Goal: Task Accomplishment & Management: Manage account settings

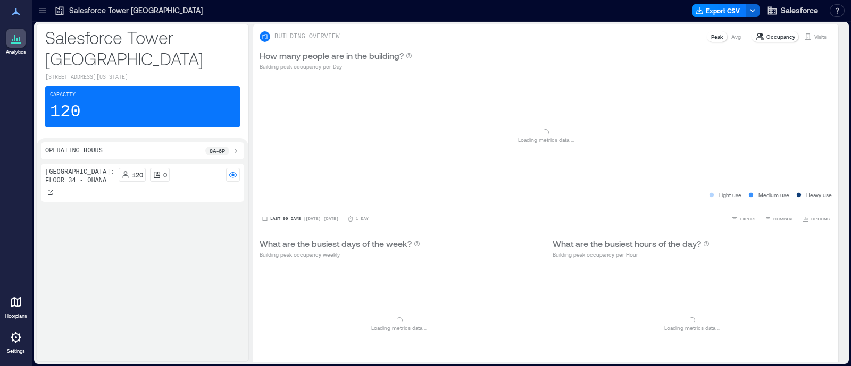
click at [13, 345] on div at bounding box center [15, 337] width 19 height 19
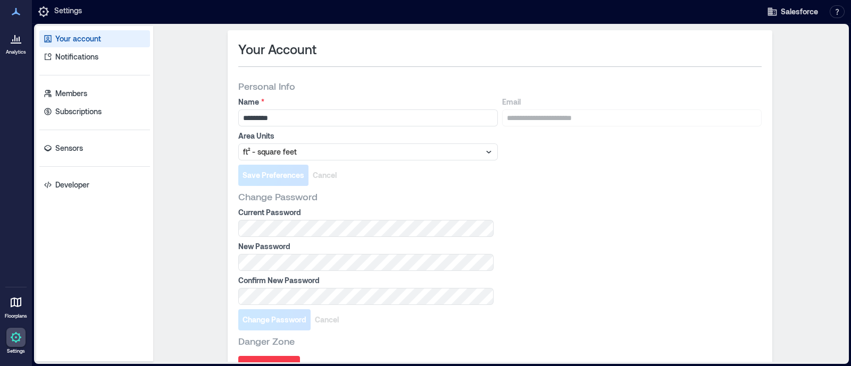
click at [97, 156] on div "Your account Notifications Members Subscriptions Sensors Developer" at bounding box center [94, 194] width 117 height 336
click at [95, 147] on link "Sensors" at bounding box center [94, 148] width 111 height 17
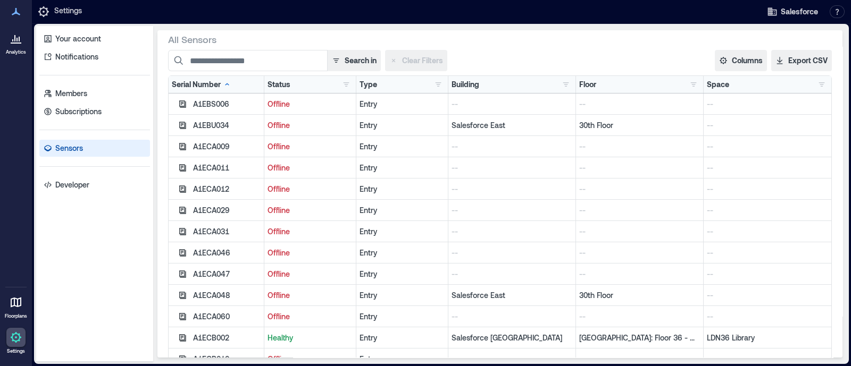
scroll to position [61, 0]
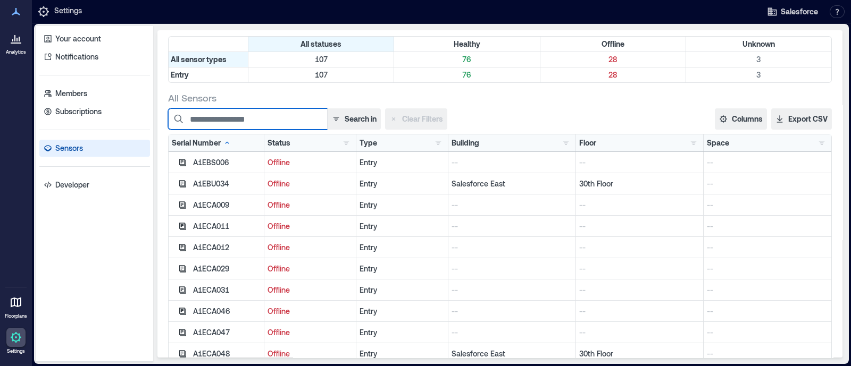
click at [253, 115] on input at bounding box center [248, 119] width 160 height 21
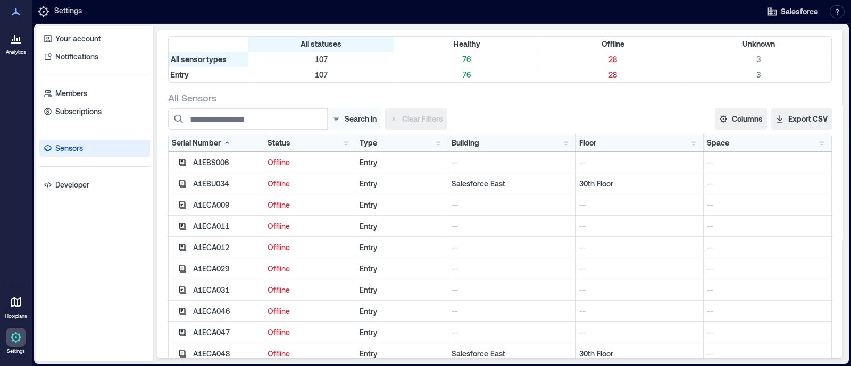
click at [341, 118] on button "Search in" at bounding box center [354, 119] width 54 height 21
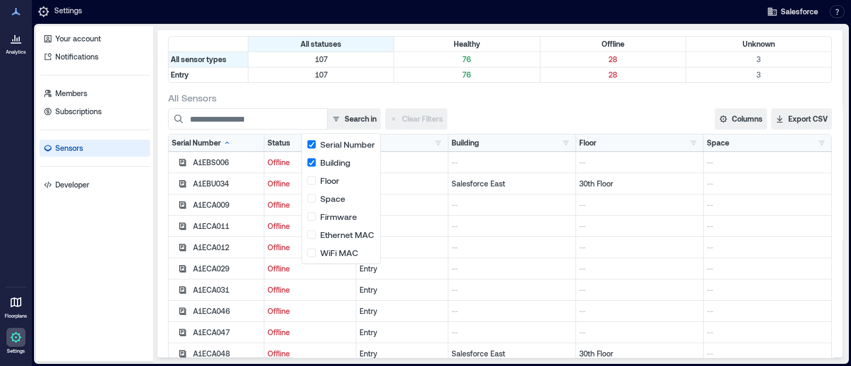
click at [343, 116] on button "Search in" at bounding box center [354, 119] width 54 height 21
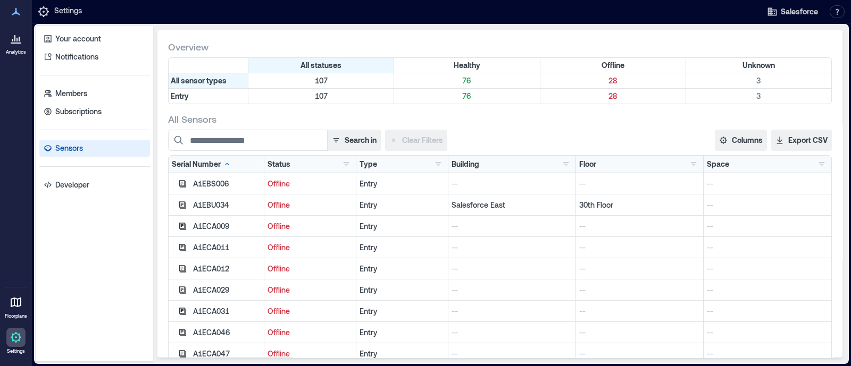
scroll to position [38, 0]
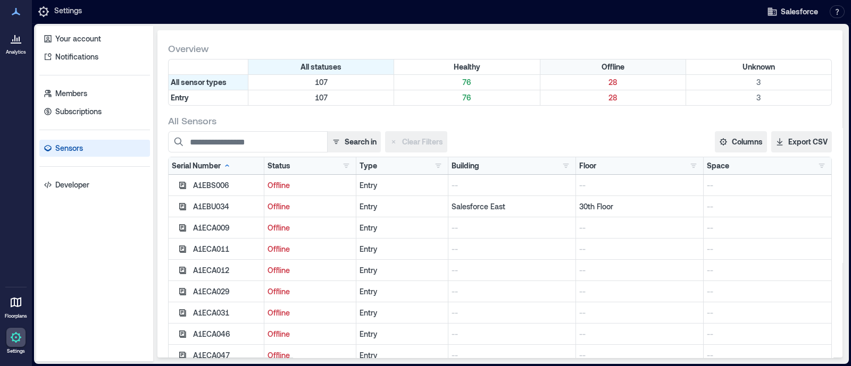
click at [595, 69] on div "Offline" at bounding box center [613, 67] width 146 height 15
click at [596, 79] on p "28" at bounding box center [613, 82] width 141 height 11
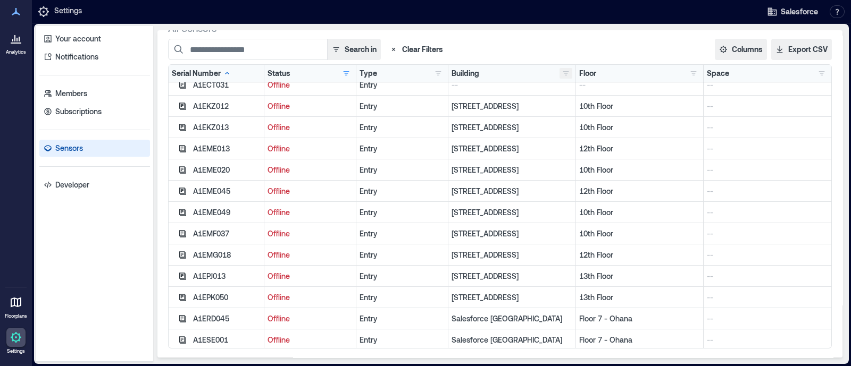
scroll to position [330, 0]
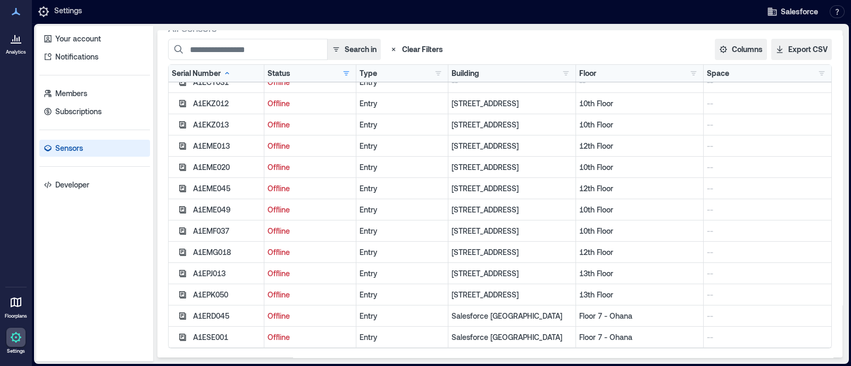
click at [210, 315] on div "A1ERD045" at bounding box center [227, 316] width 68 height 11
click at [194, 322] on div "A1ERD045" at bounding box center [217, 316] width 96 height 21
click at [203, 321] on div "A1ERD045" at bounding box center [217, 316] width 96 height 21
click at [211, 318] on div "A1ERD045" at bounding box center [227, 316] width 68 height 11
click at [208, 313] on div "A1ERD045" at bounding box center [227, 316] width 68 height 11
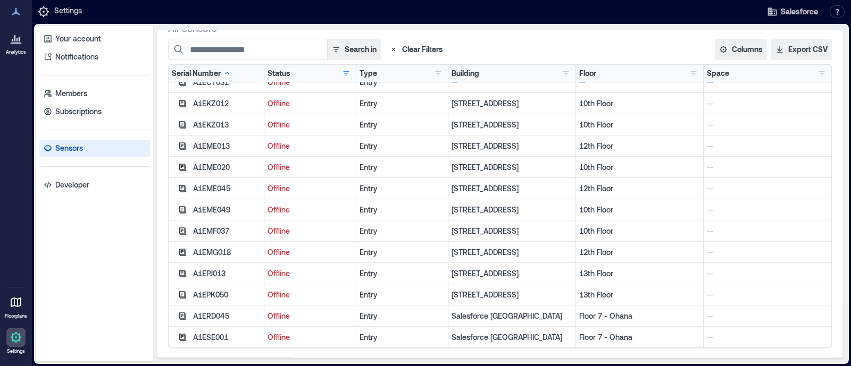
click at [207, 314] on div "A1ERD045" at bounding box center [227, 316] width 68 height 11
click at [212, 313] on div "A1ERD045" at bounding box center [227, 316] width 68 height 11
click at [207, 306] on div "A1ERD045" at bounding box center [217, 316] width 96 height 21
click at [208, 311] on div "A1ERD045" at bounding box center [227, 316] width 68 height 11
click at [207, 316] on div "A1ERD045" at bounding box center [227, 316] width 68 height 11
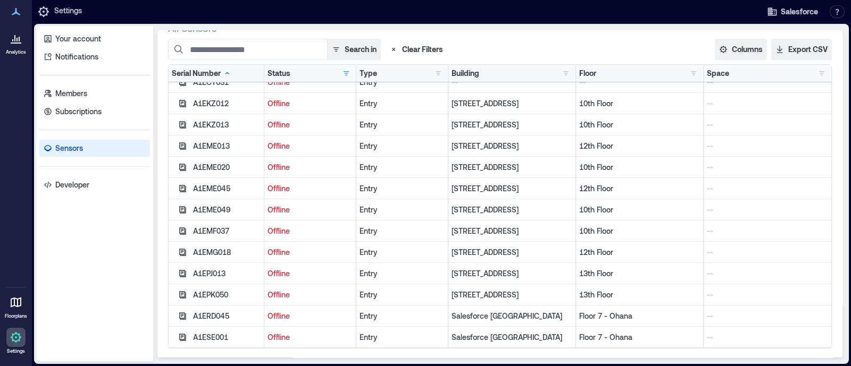
click at [207, 312] on div "A1ERD045" at bounding box center [227, 316] width 68 height 11
click at [208, 307] on div "A1ERD045" at bounding box center [217, 316] width 96 height 21
click at [209, 311] on div "A1ERD045" at bounding box center [227, 316] width 68 height 11
click at [213, 311] on div "A1ERD045" at bounding box center [227, 316] width 68 height 11
click at [286, 315] on p "Offline" at bounding box center [310, 316] width 85 height 11
